Goal: Task Accomplishment & Management: Complete application form

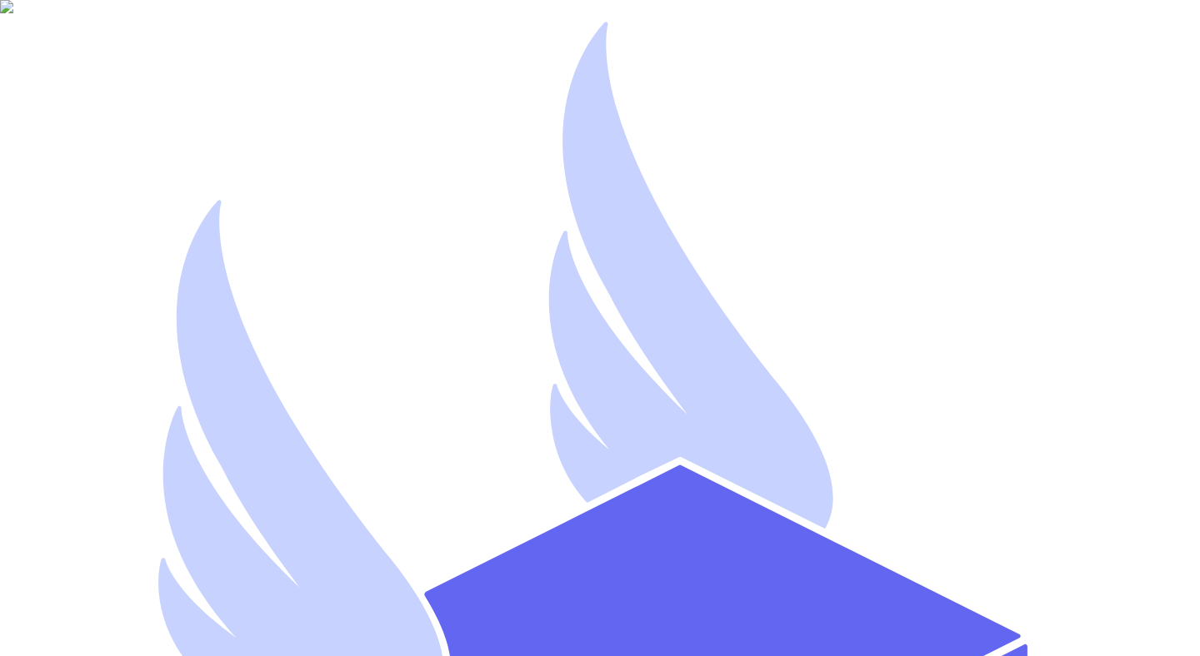
type input "[EMAIL_ADDRESS][DOMAIN_NAME]"
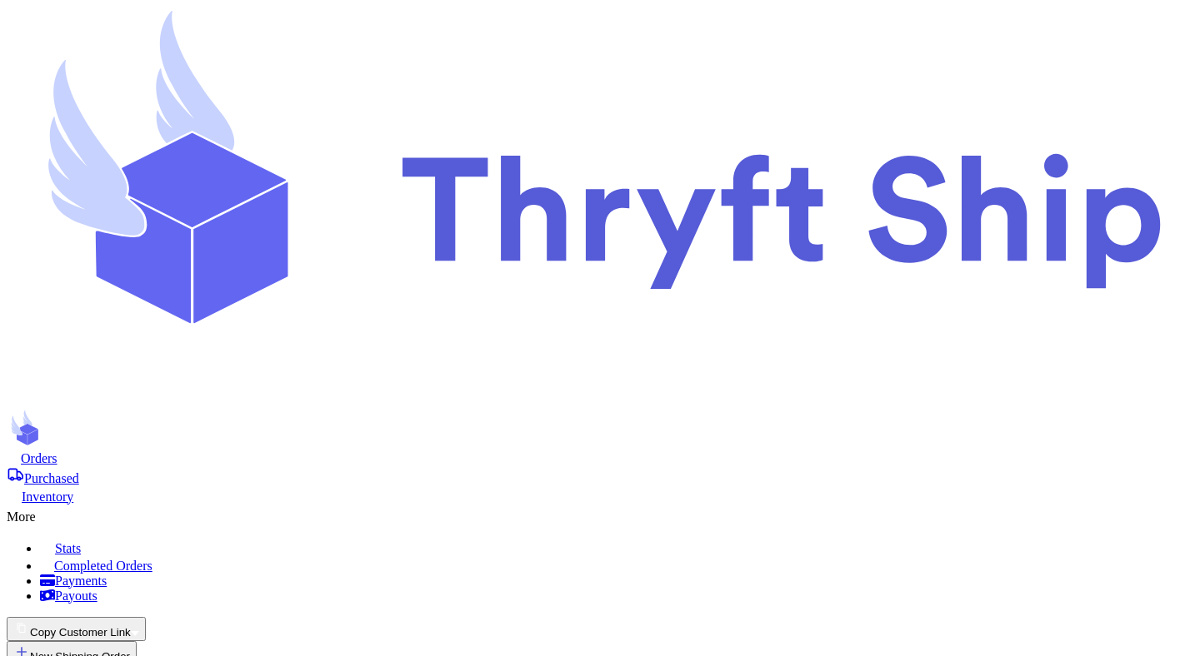
checkbox input "false"
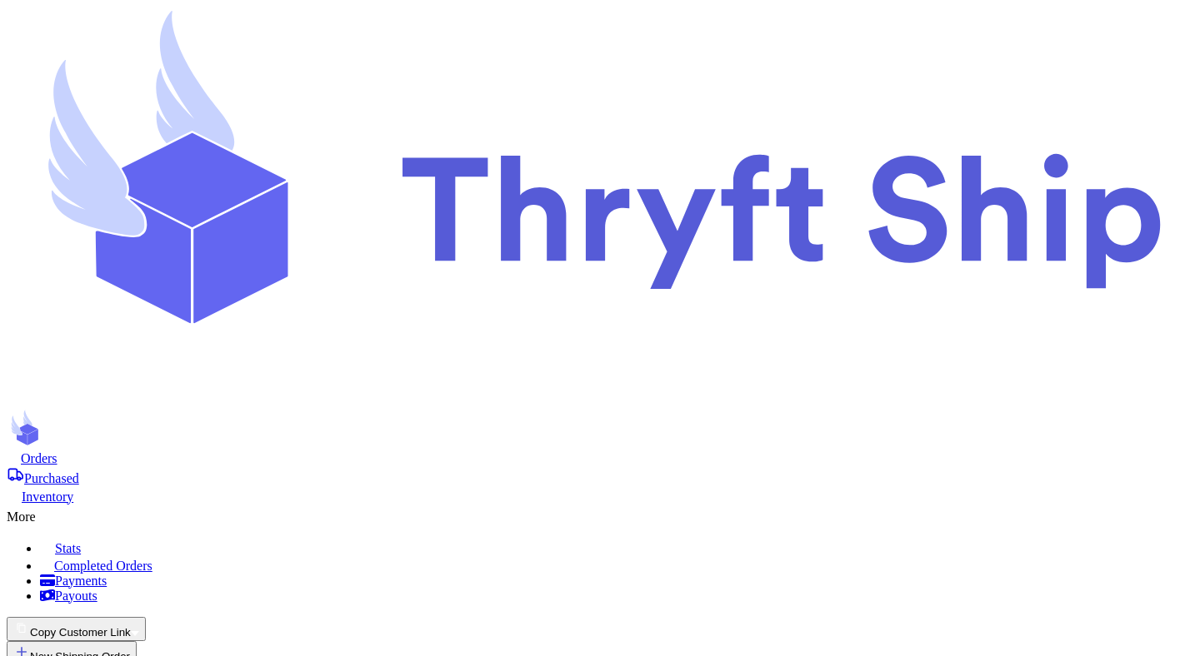
select select "UT"
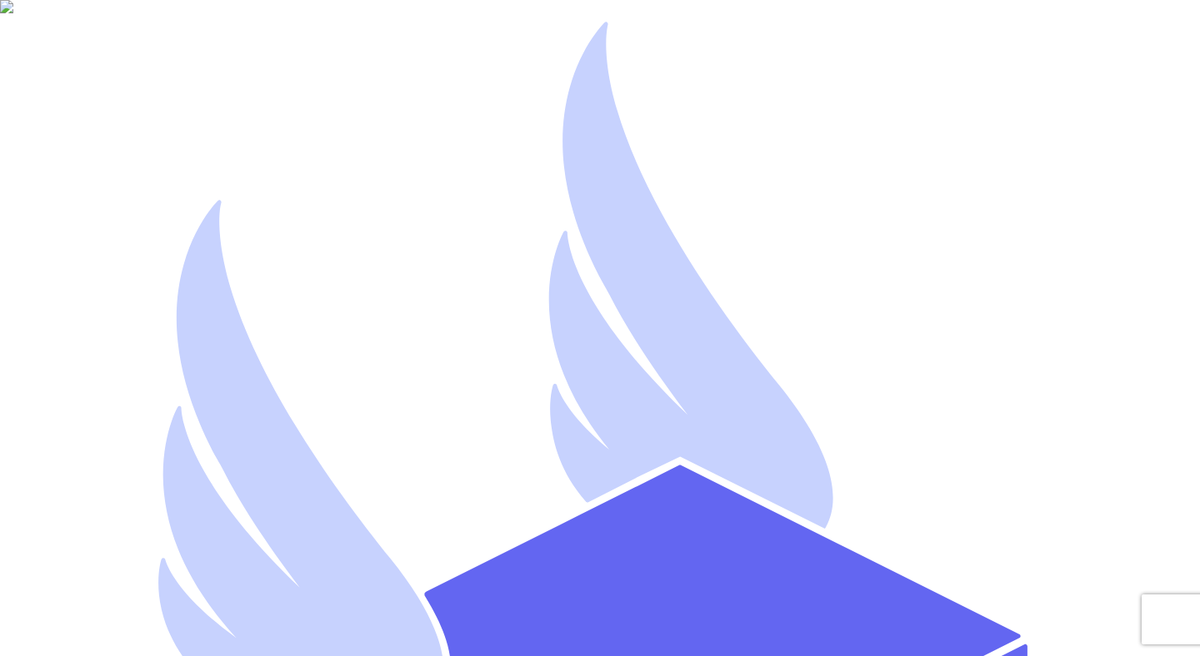
drag, startPoint x: 191, startPoint y: 337, endPoint x: 236, endPoint y: 337, distance: 45.0
type input "[EMAIL_ADDRESS][DOMAIN_NAME]"
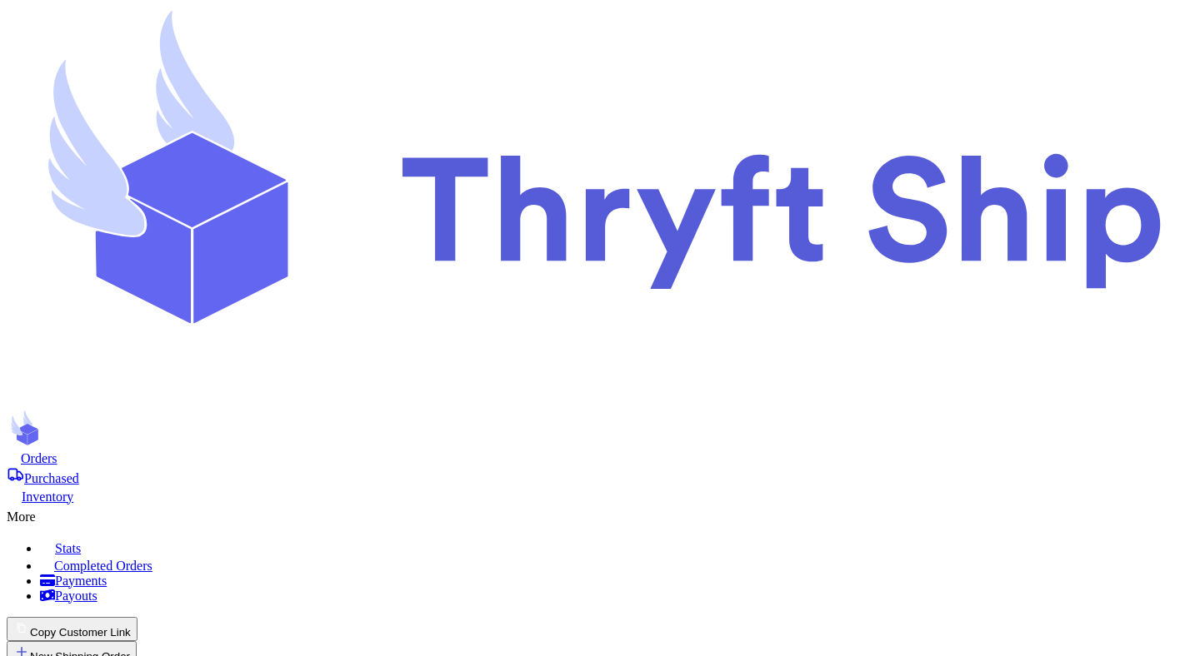
select select "UT"
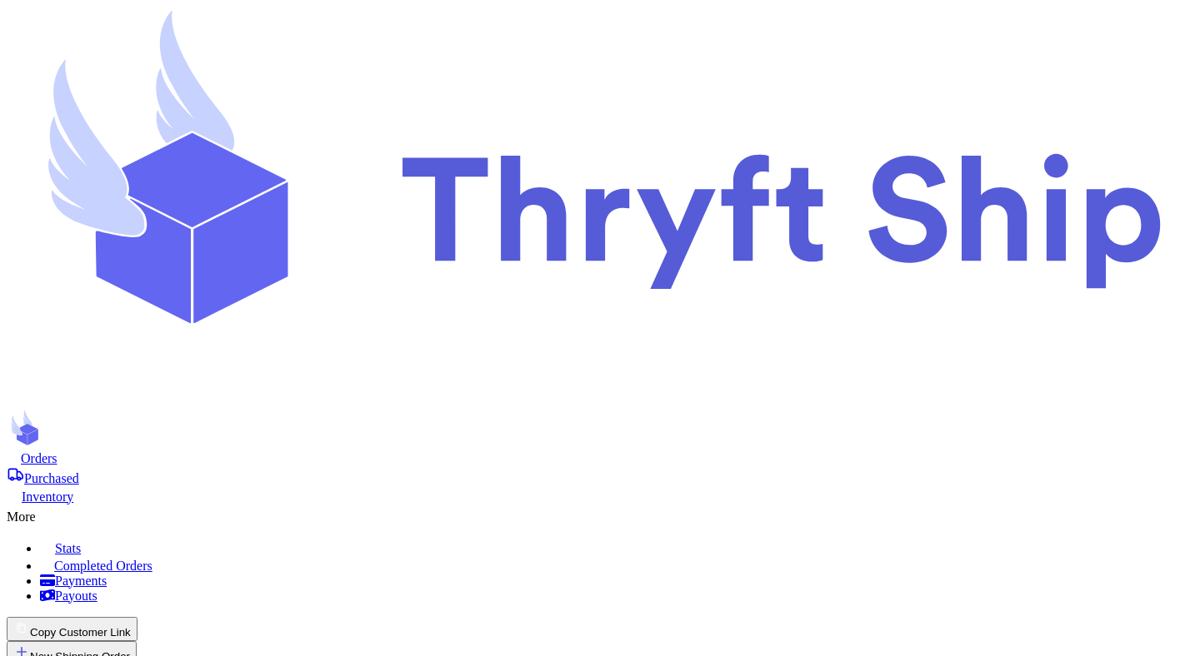
click at [57, 452] on span "Orders" at bounding box center [39, 459] width 37 height 14
click at [137, 641] on button "New Shipping Order" at bounding box center [72, 653] width 130 height 24
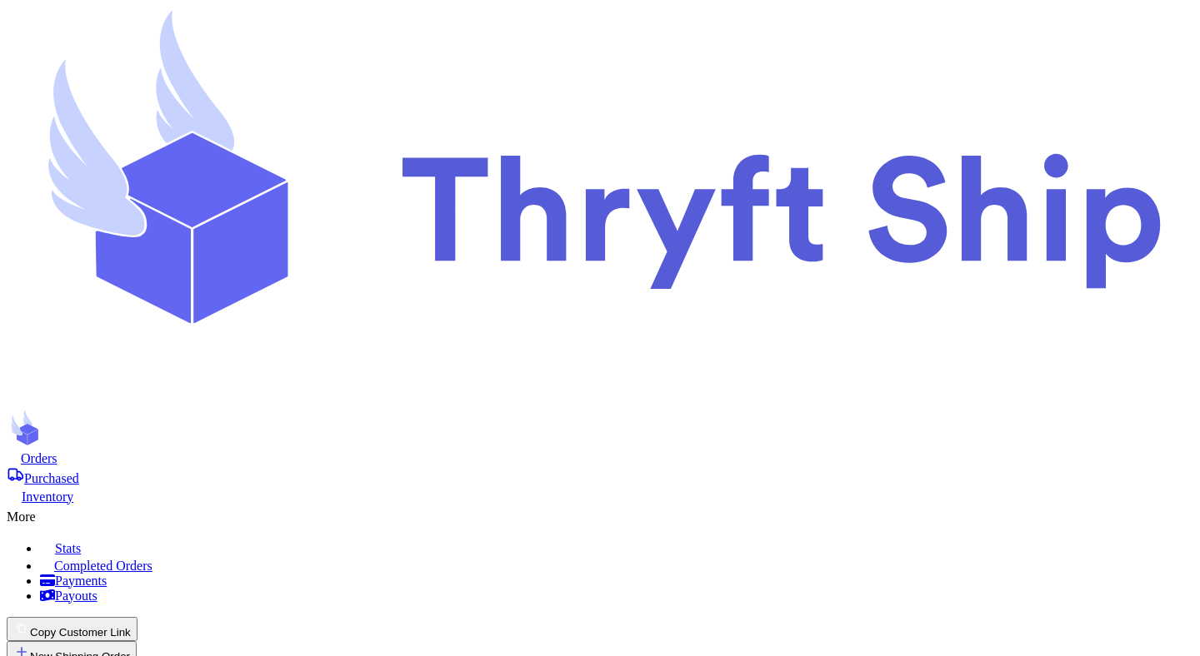
type input "t"
type input "te"
type input "tes"
type input "test"
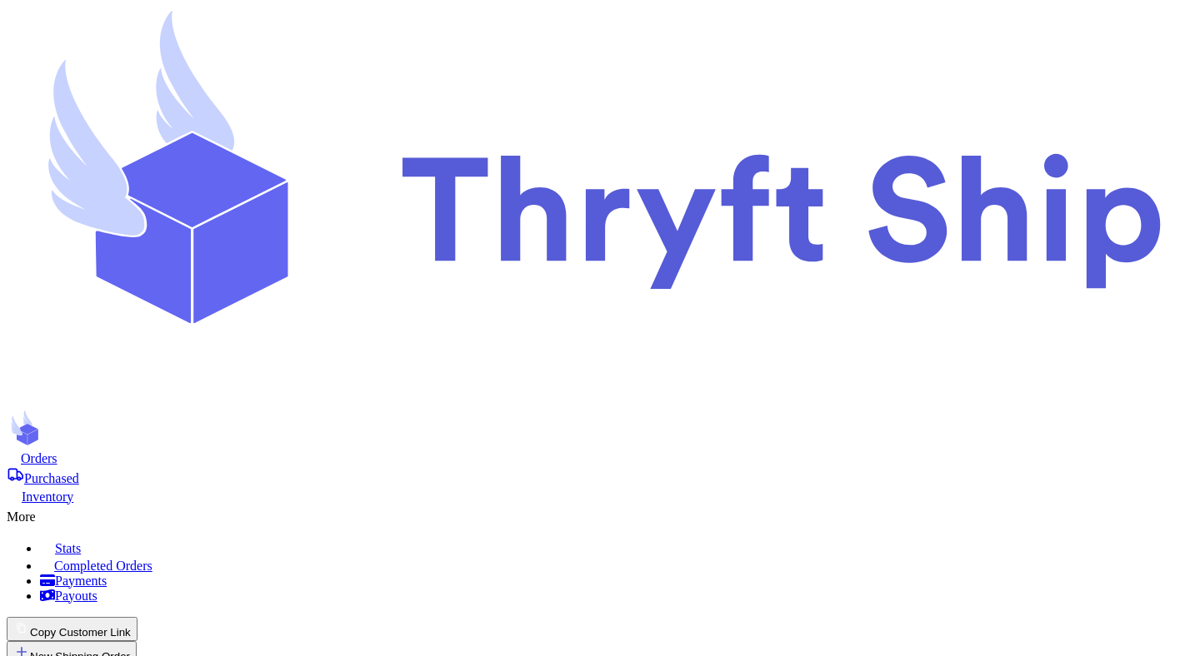
type input "test_cost"
type input "Mutahhar"
type input "[PERSON_NAME]"
type input "[EMAIL_ADDRESS][DOMAIN_NAME]"
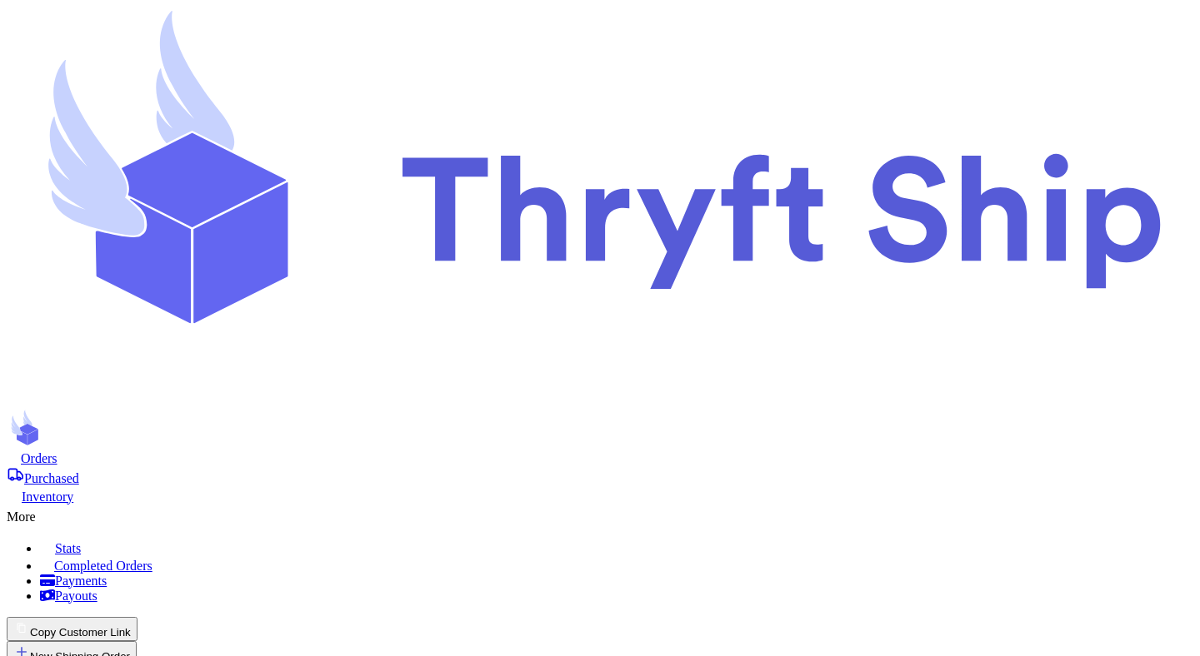
type input "[STREET_ADDRESS]"
type input "[GEOGRAPHIC_DATA]"
select select "UT"
type input "84116"
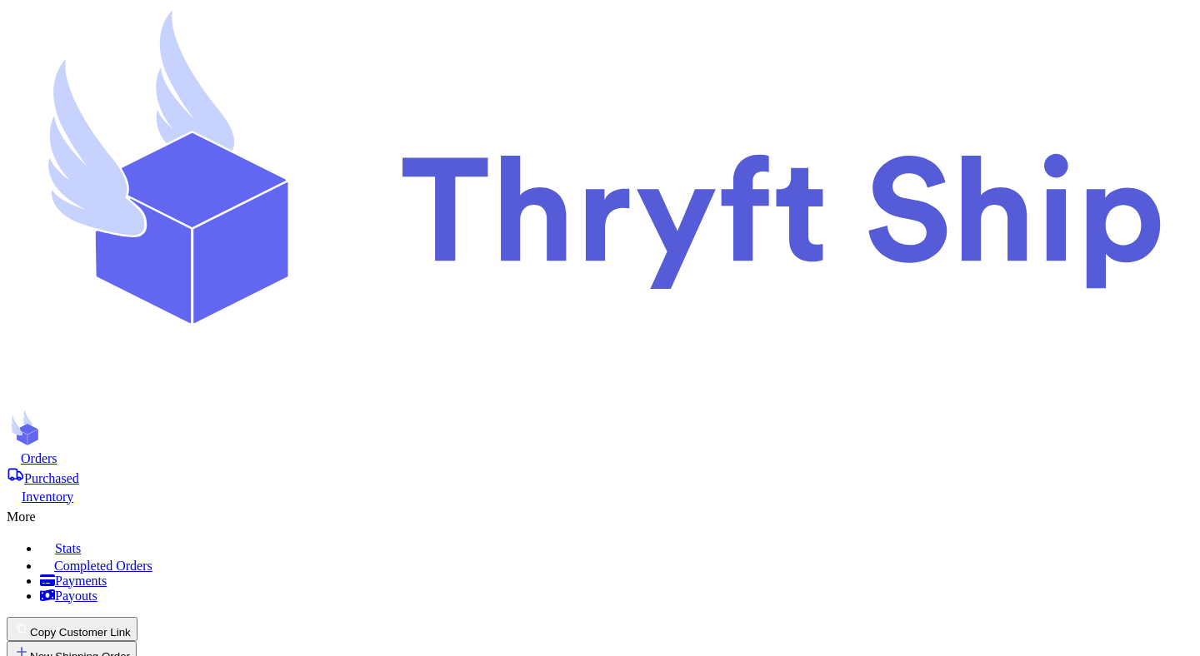
type input "8"
type input "85223"
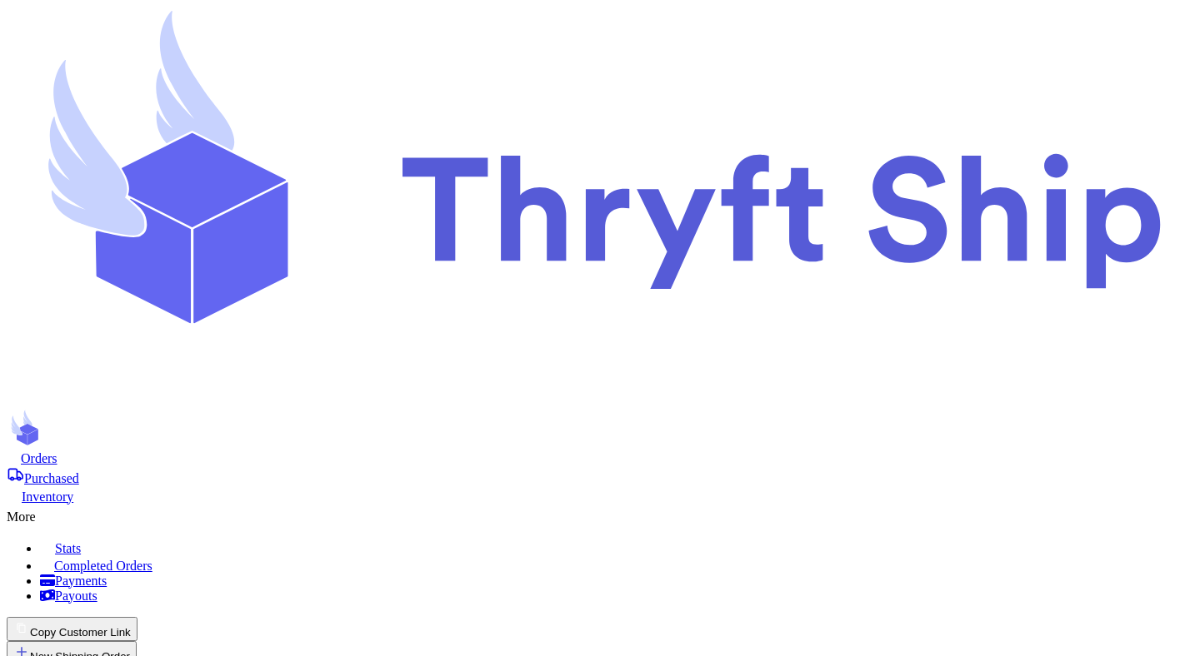
type input "1"
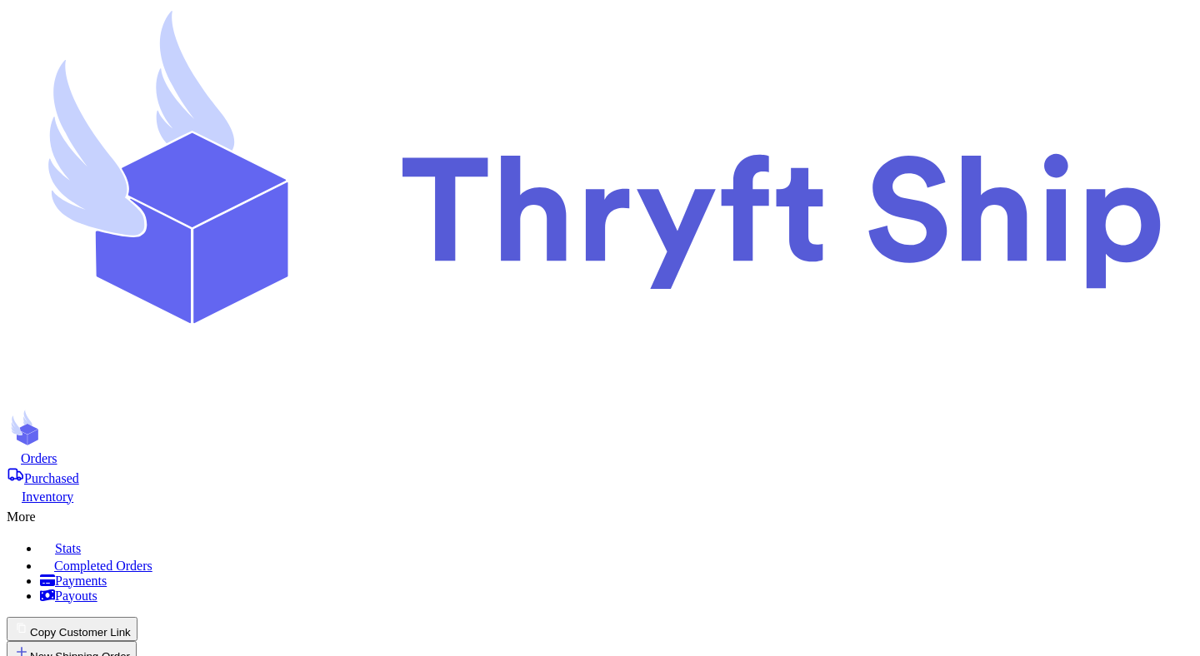
type input "1"
type input "2"
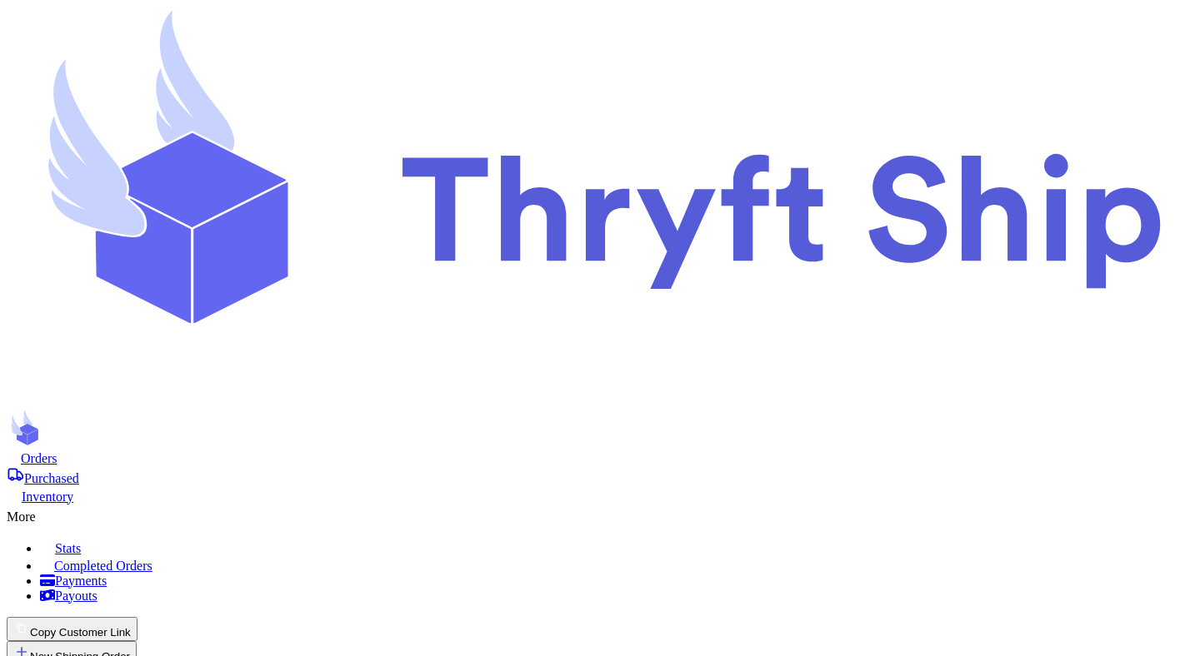
type input "3"
